Goal: Find specific page/section: Find specific page/section

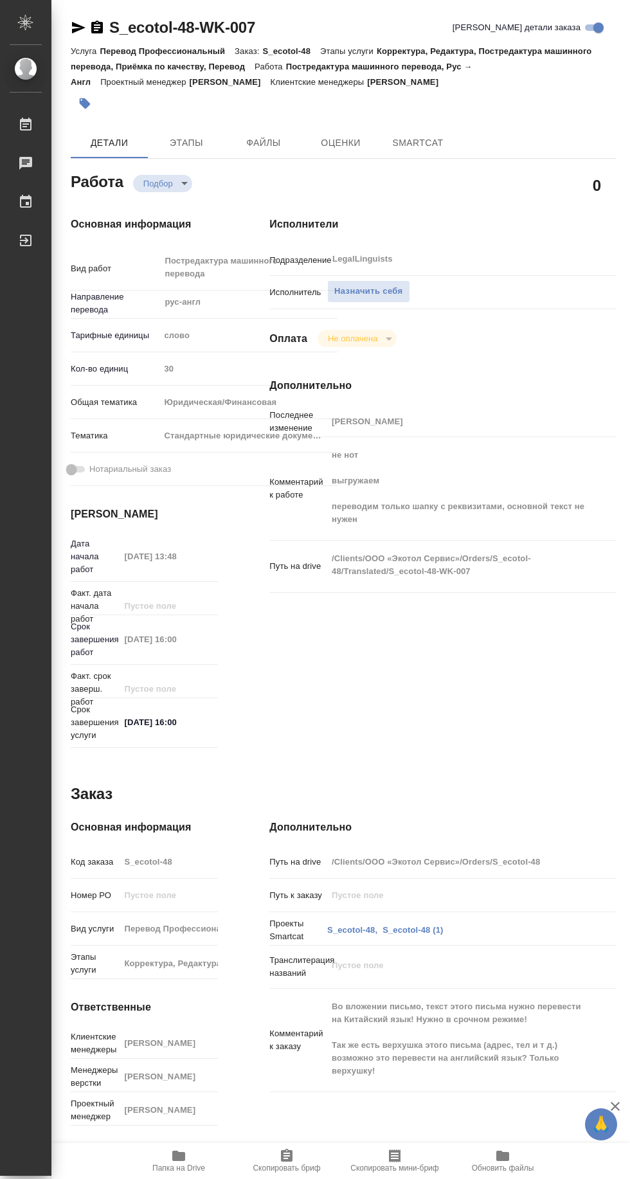
type textarea "x"
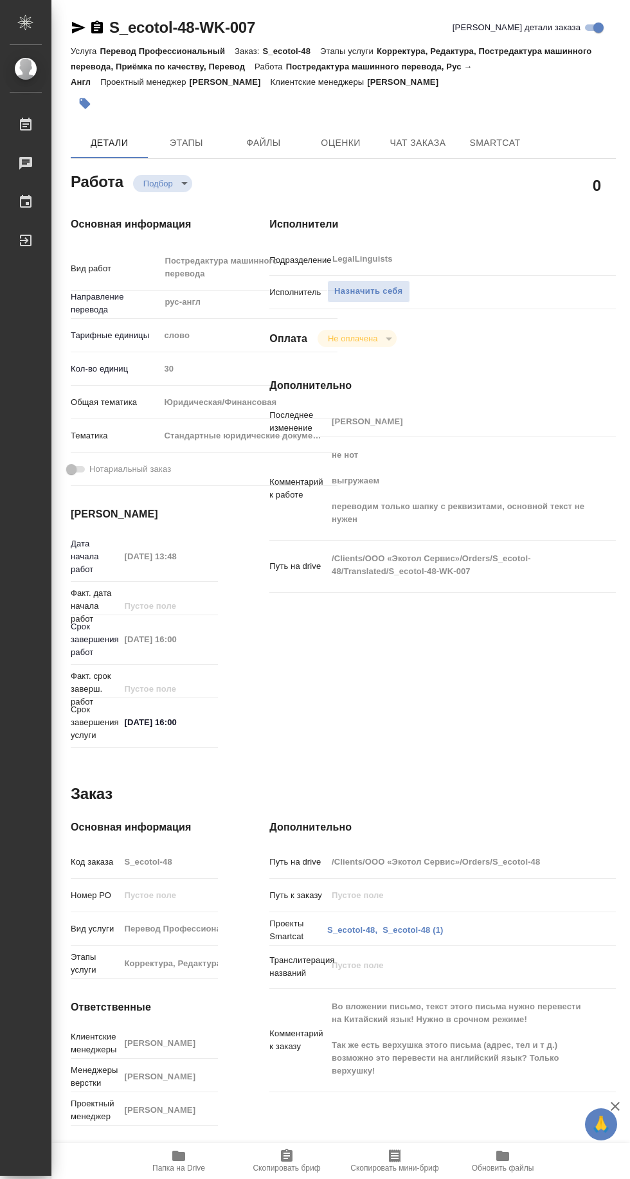
type textarea "x"
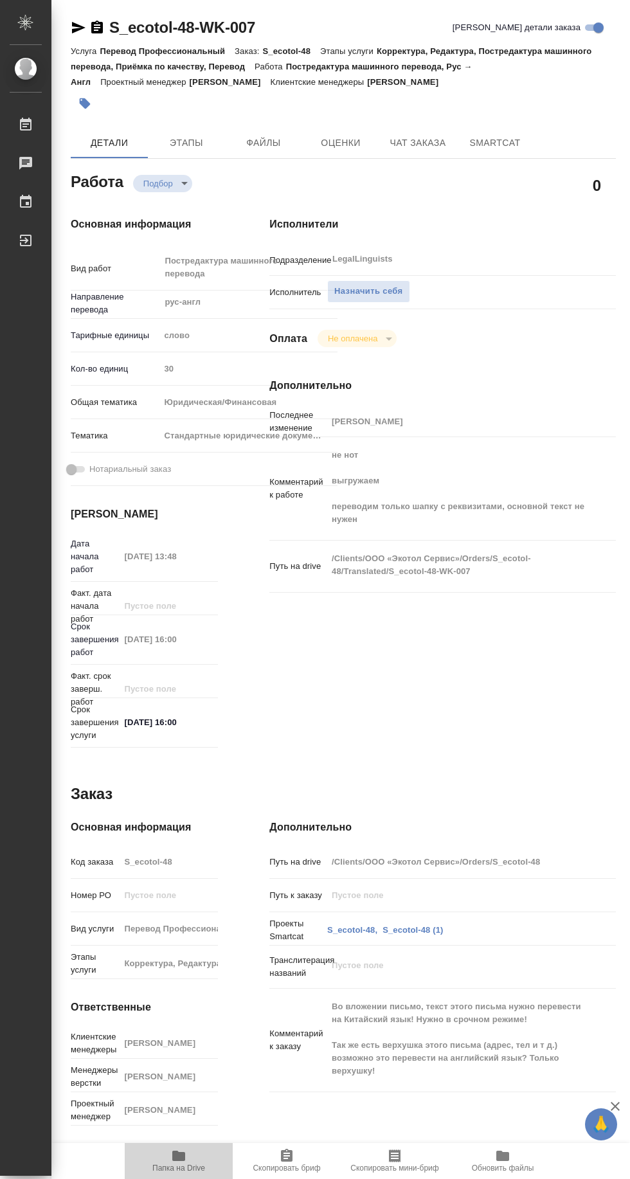
click at [181, 1165] on span "Папка на Drive" at bounding box center [178, 1168] width 53 height 9
type textarea "x"
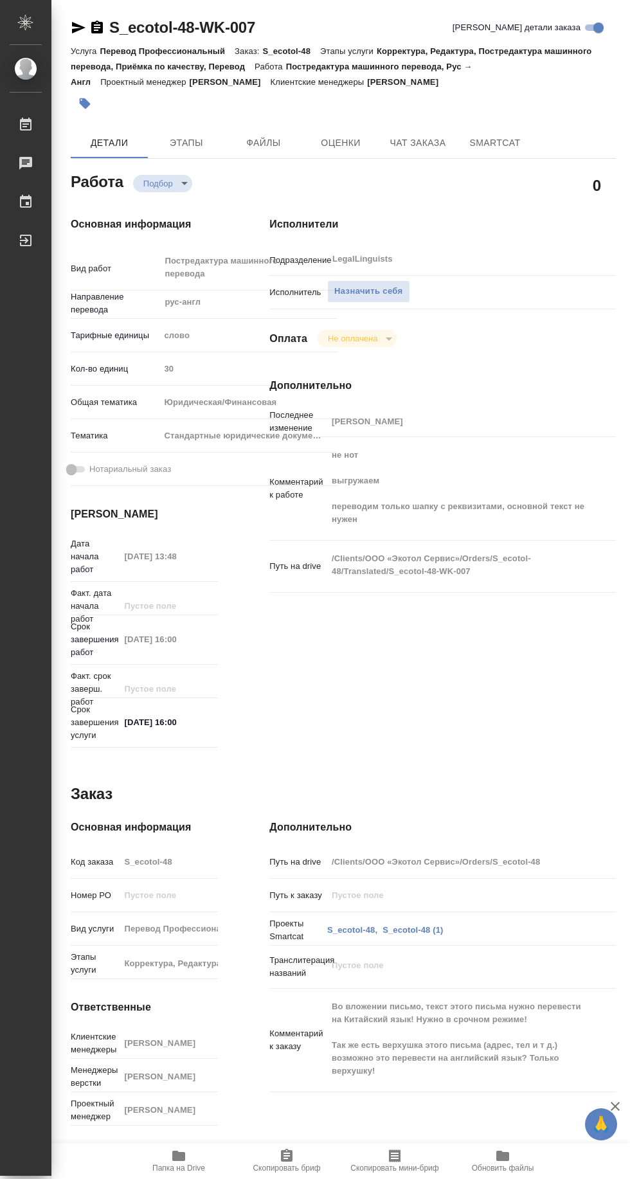
type textarea "x"
